Goal: Task Accomplishment & Management: Use online tool/utility

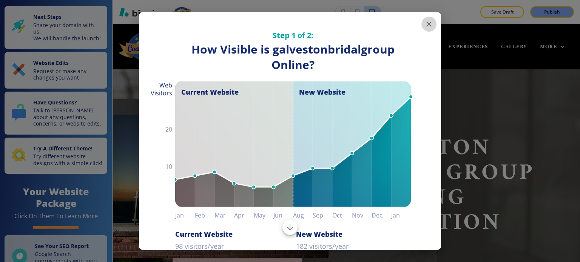
click at [426, 22] on icon "button" at bounding box center [428, 24] width 5 height 5
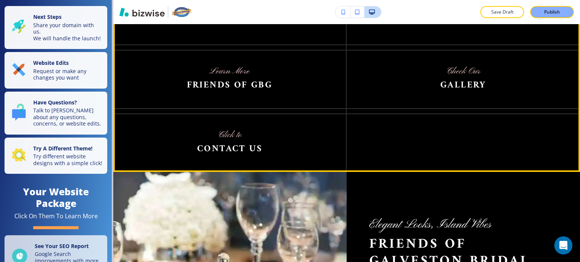
scroll to position [905, 0]
